Goal: Information Seeking & Learning: Learn about a topic

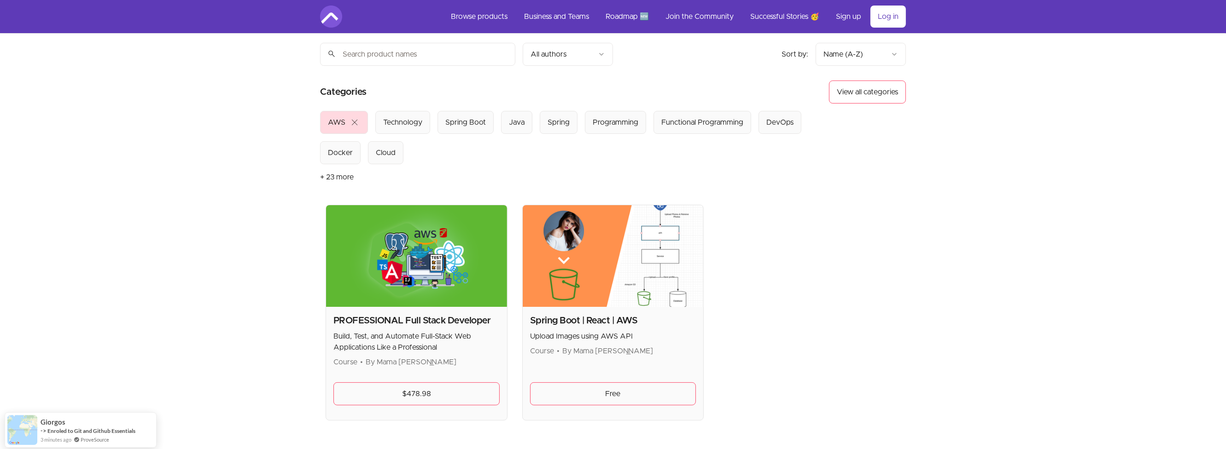
scroll to position [55, 0]
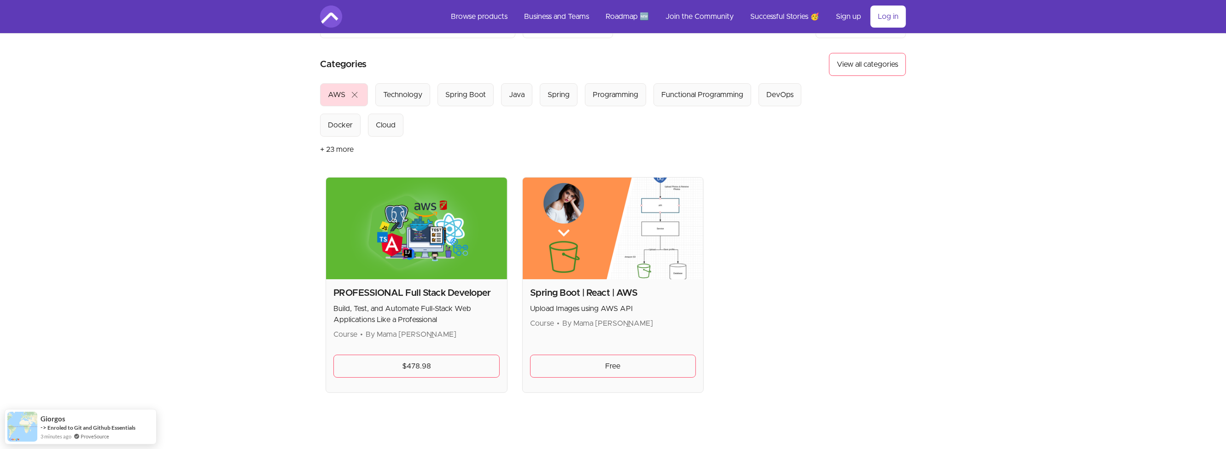
click at [622, 288] on h2 "Spring Boot | React | AWS" at bounding box center [613, 293] width 166 height 13
click at [610, 254] on img at bounding box center [613, 229] width 181 height 102
click at [617, 363] on link "Free" at bounding box center [613, 366] width 166 height 23
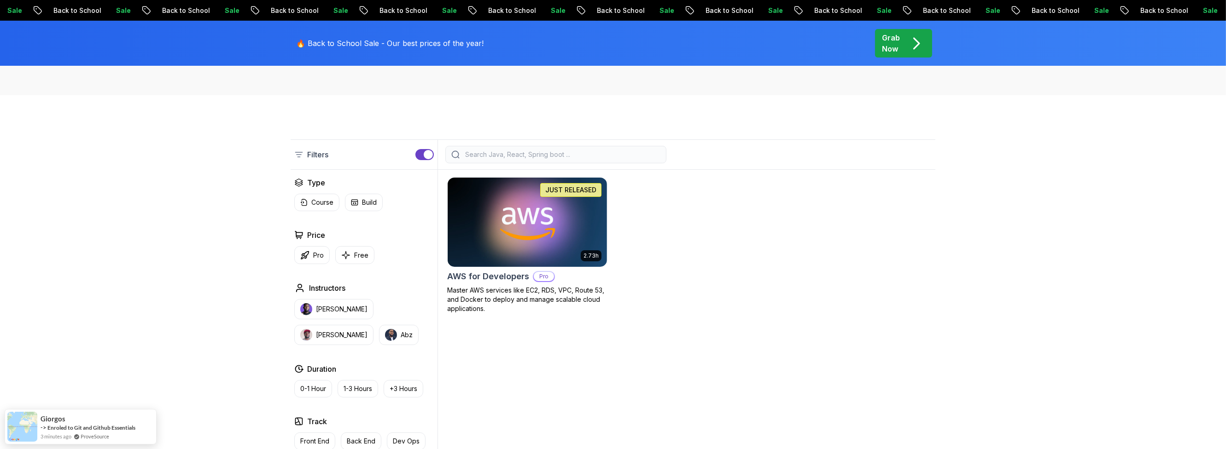
scroll to position [165, 0]
click at [549, 216] on img at bounding box center [526, 221] width 167 height 93
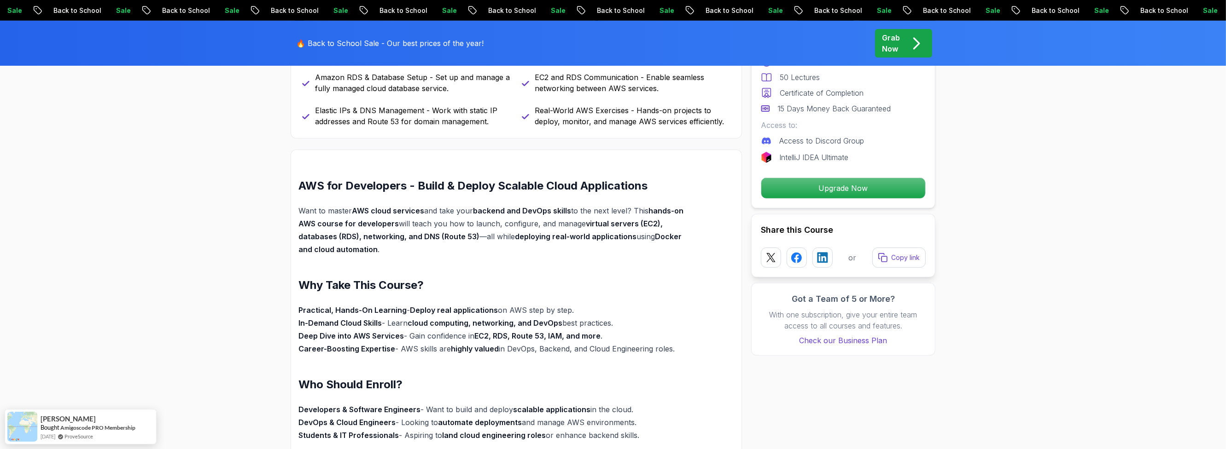
scroll to position [276, 0]
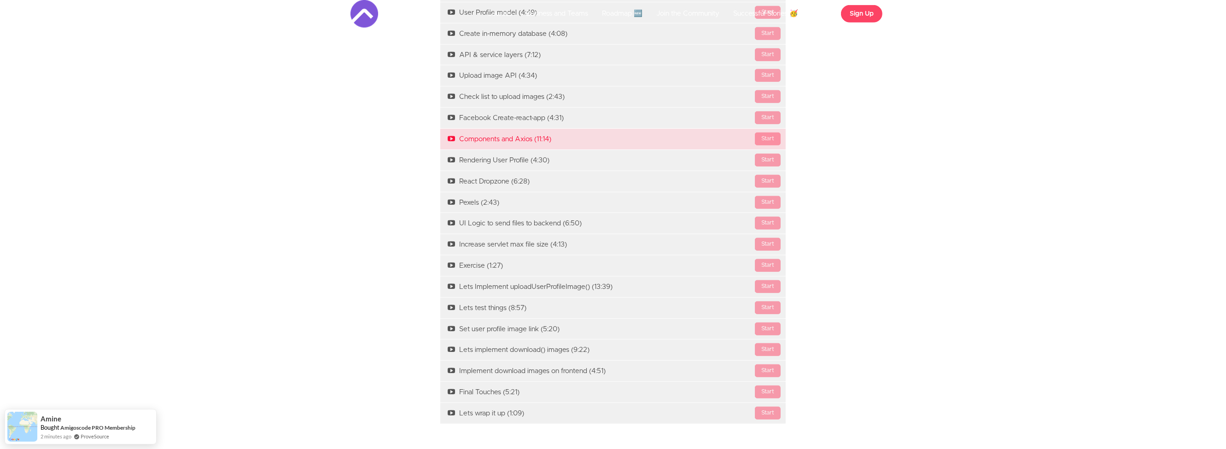
scroll to position [939, 0]
